Goal: Obtain resource: Obtain resource

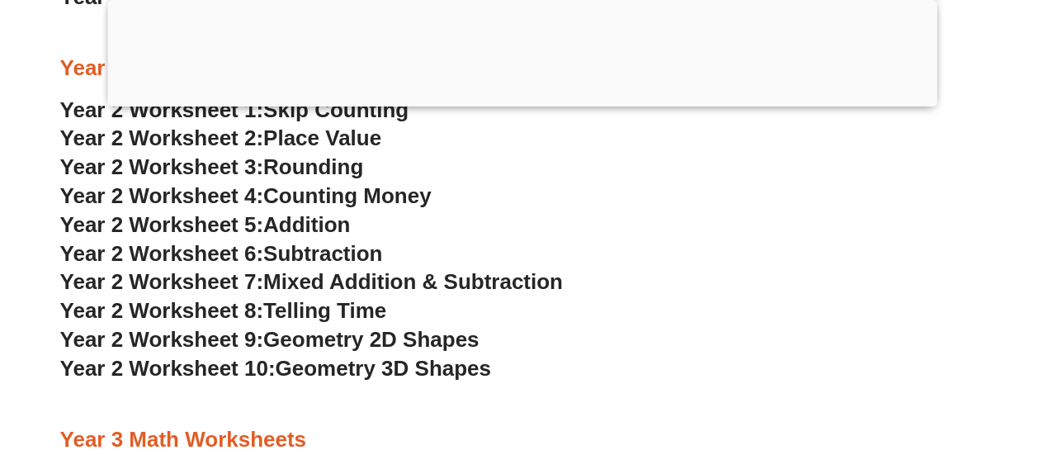
scroll to position [1995, 0]
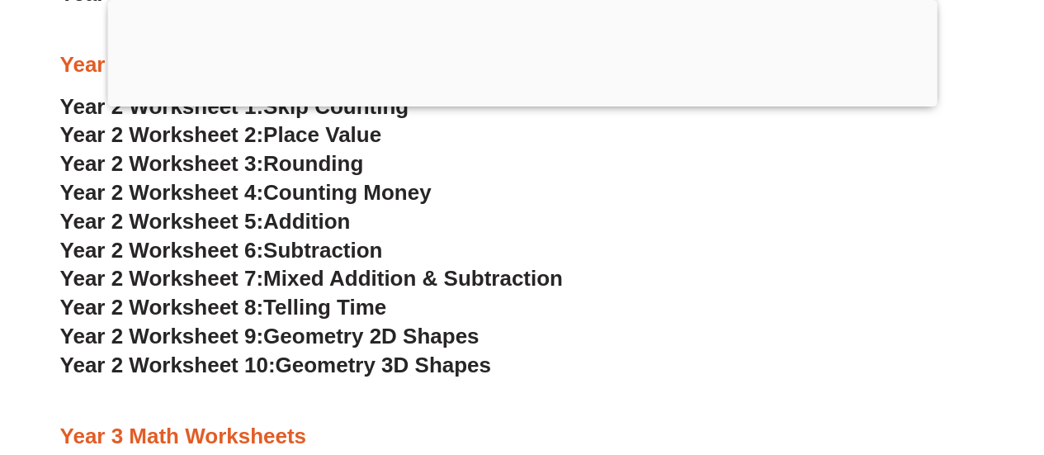
click at [537, 273] on span "Mixed Addition & Subtraction" at bounding box center [413, 278] width 300 height 25
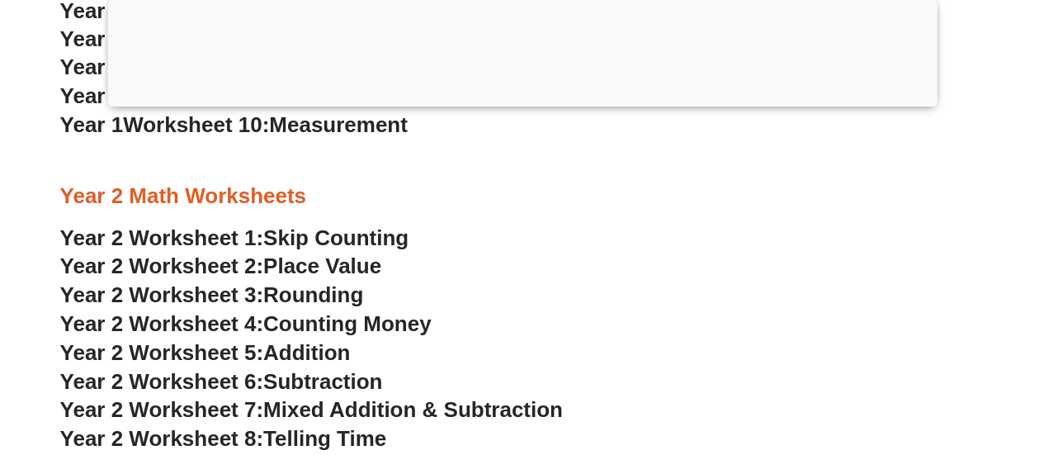
scroll to position [1863, 0]
click at [366, 239] on span "Skip Counting" at bounding box center [335, 238] width 145 height 25
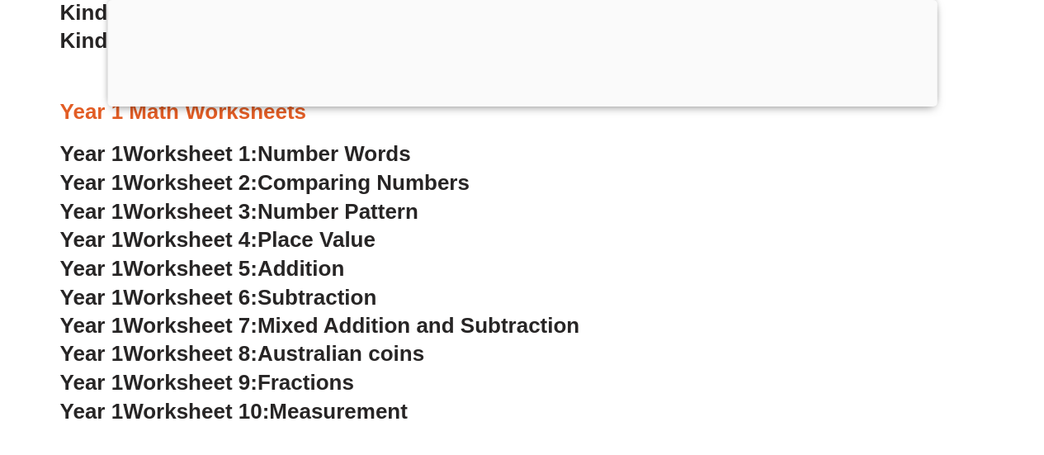
scroll to position [1578, 0]
click at [336, 182] on span "Comparing Numbers" at bounding box center [364, 181] width 212 height 25
click at [344, 207] on span "Number Pattern" at bounding box center [338, 210] width 161 height 25
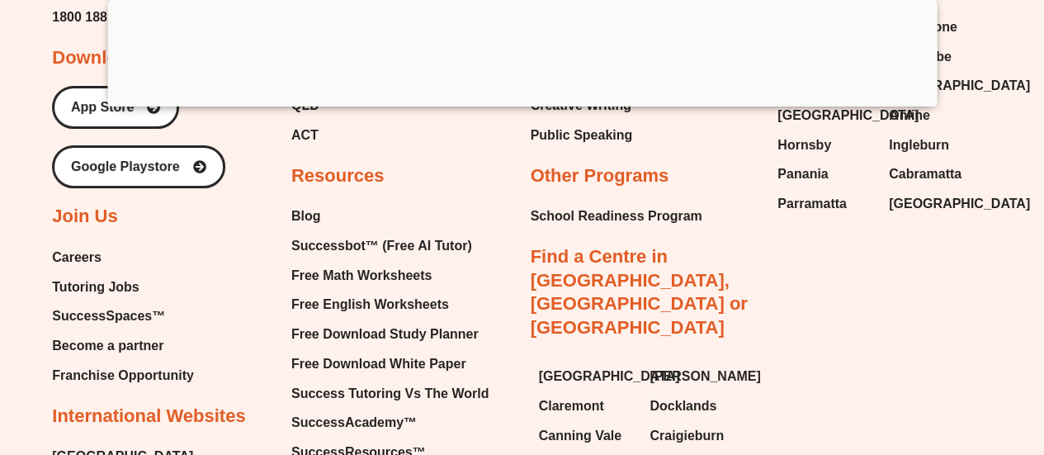
scroll to position [12548, 0]
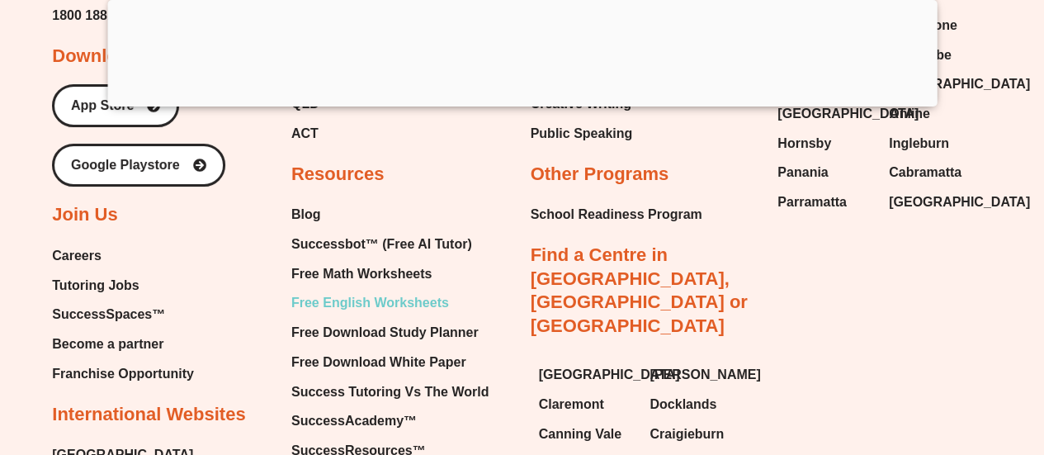
click at [389, 315] on span "Free English Worksheets" at bounding box center [370, 303] width 158 height 25
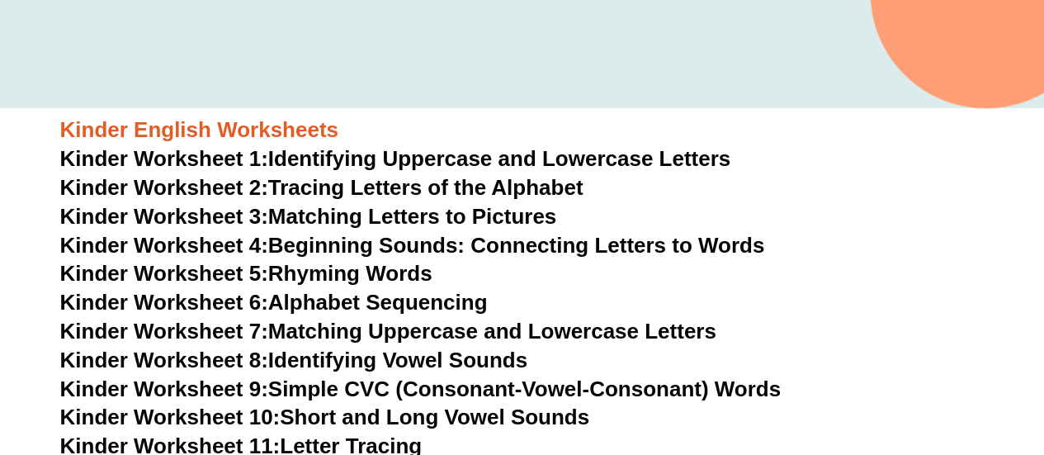
scroll to position [480, 0]
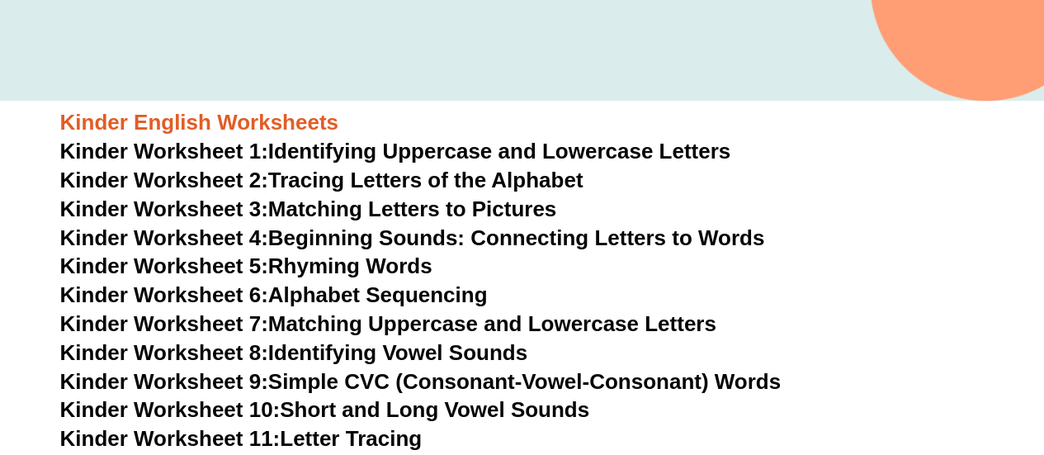
click at [491, 213] on link "Kinder Worksheet 3: Matching Letters to Pictures" at bounding box center [308, 208] width 497 height 25
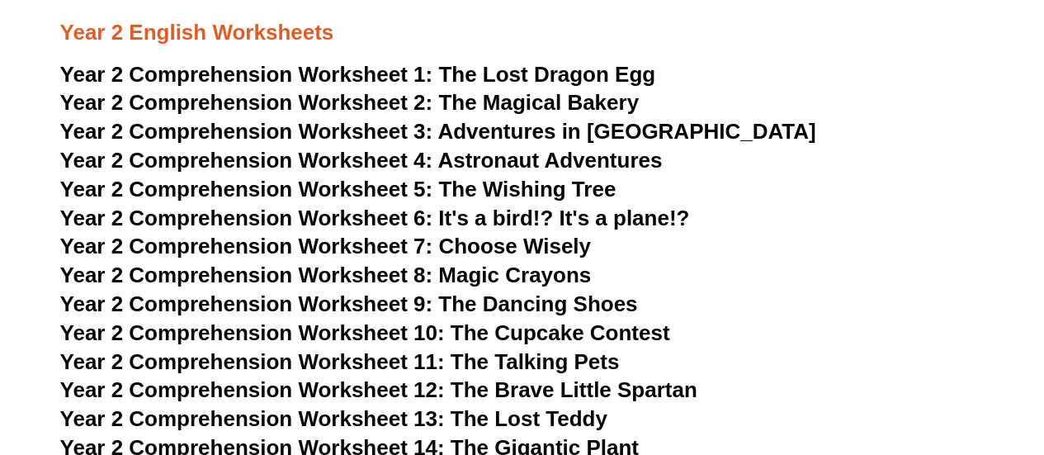
scroll to position [3848, 0]
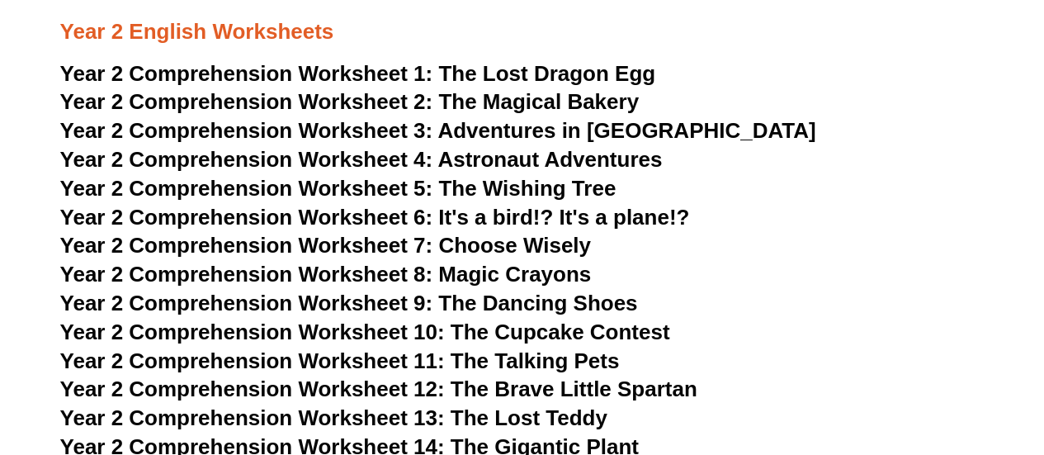
click at [511, 184] on span "The Wishing Tree" at bounding box center [526, 188] width 177 height 25
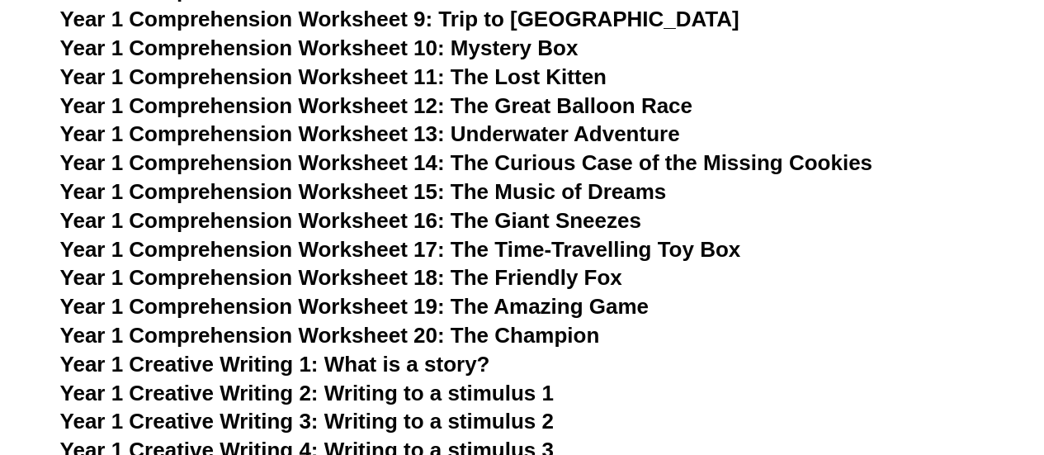
scroll to position [2298, 0]
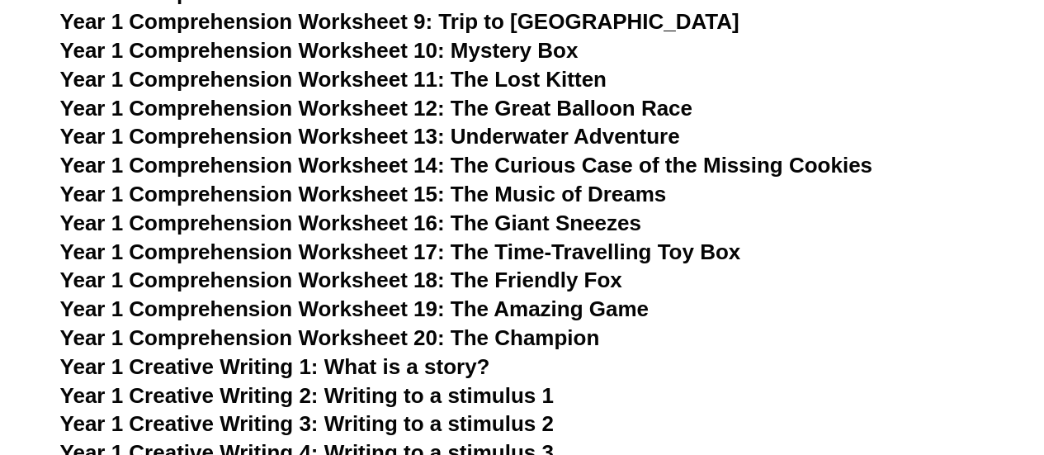
click at [532, 165] on span "Year 1 Comprehension Worksheet 14: The Curious Case of the Missing Cookies" at bounding box center [466, 165] width 812 height 25
